Goal: Find specific page/section: Find specific page/section

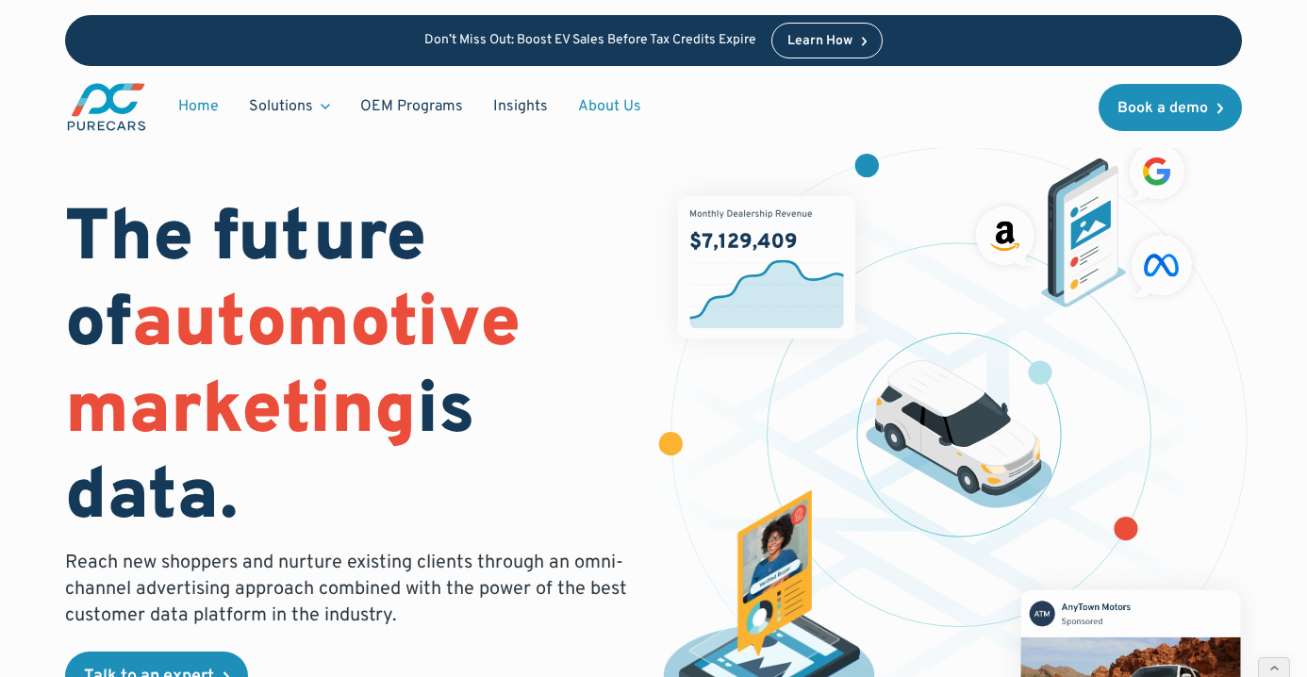
click at [571, 107] on link "About Us" at bounding box center [609, 107] width 93 height 36
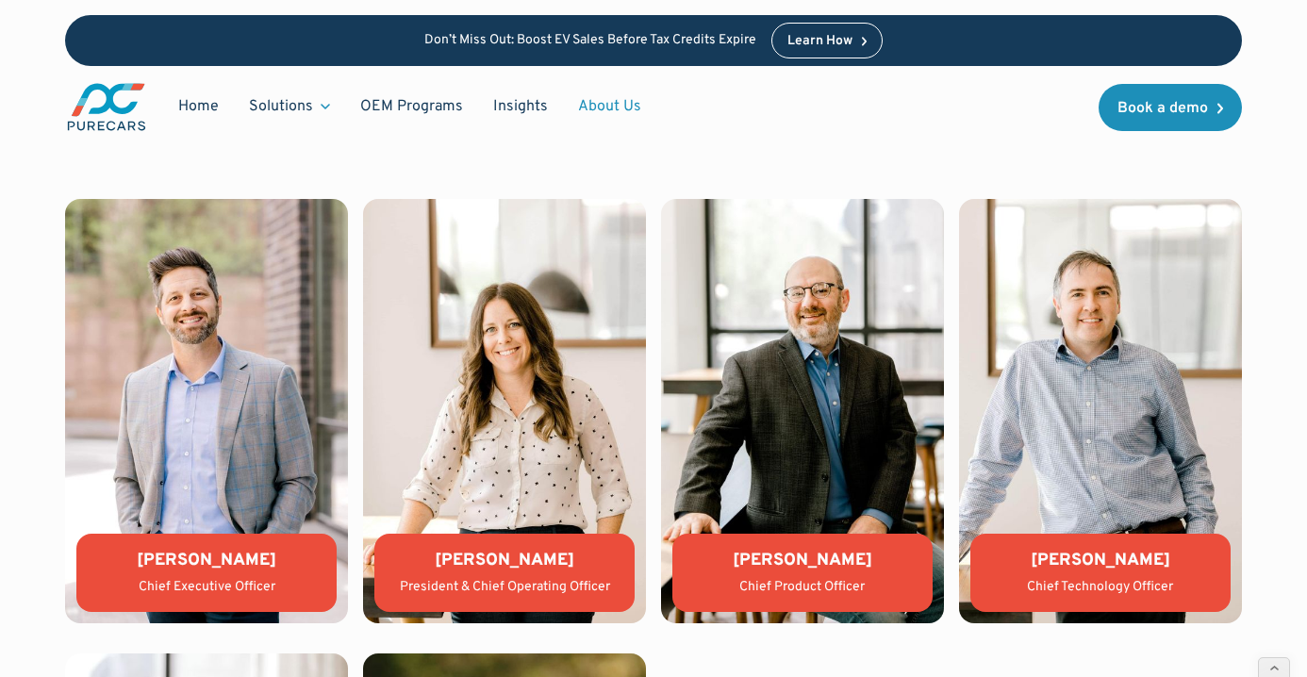
scroll to position [3816, 0]
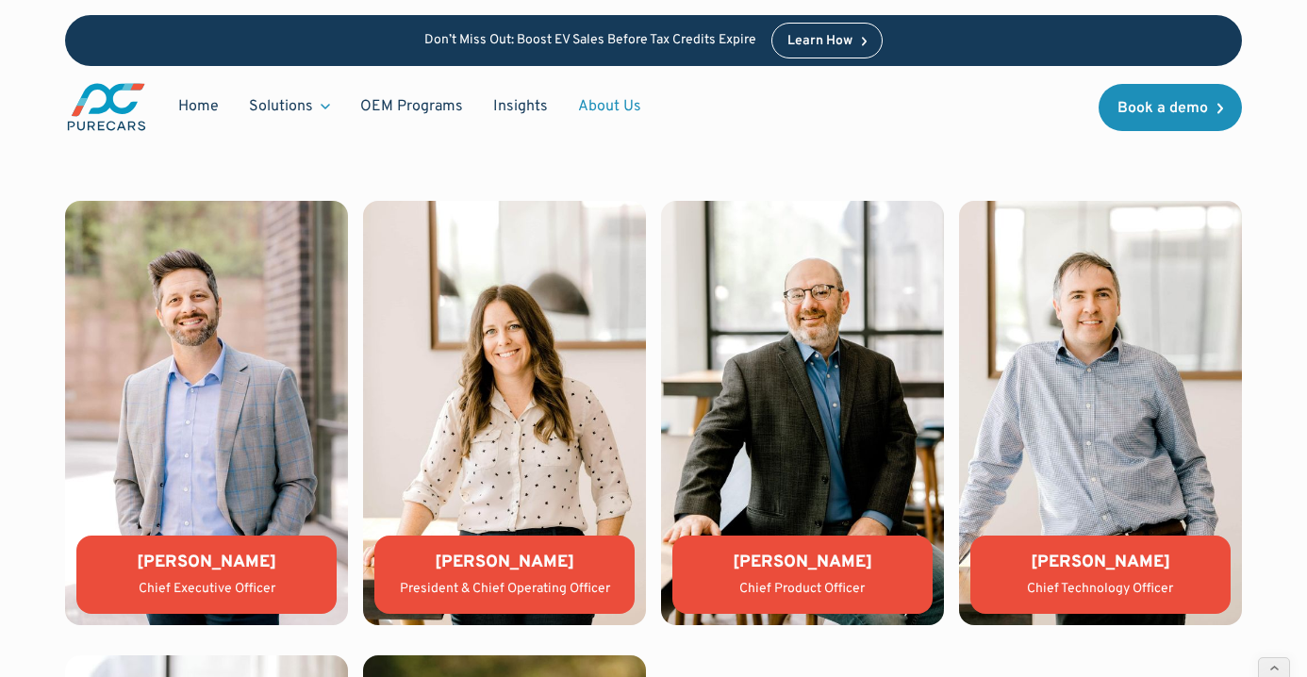
drag, startPoint x: 64, startPoint y: 198, endPoint x: 81, endPoint y: 308, distance: 111.6
click at [85, 331] on div "WHO WE ARE Leadership team [PERSON_NAME] Chief Executive Officer [PERSON_NAME] …" at bounding box center [653, 615] width 1307 height 1137
drag, startPoint x: 50, startPoint y: 202, endPoint x: 104, endPoint y: 388, distance: 194.2
click at [104, 388] on div "WHO WE ARE Leadership team [PERSON_NAME] Chief Executive Officer [PERSON_NAME] …" at bounding box center [653, 615] width 1307 height 1137
